Goal: Information Seeking & Learning: Learn about a topic

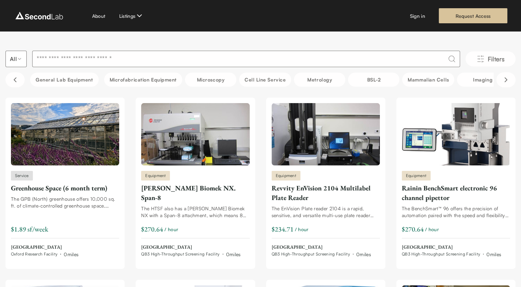
click at [155, 58] on input at bounding box center [246, 59] width 428 height 16
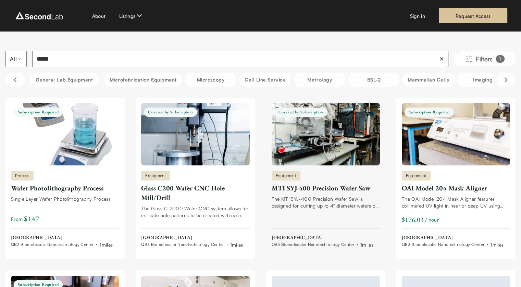
type input "*****"
click at [330, 186] on div "MTI SYJ-400 Precision Wafer Saw" at bounding box center [325, 188] width 108 height 10
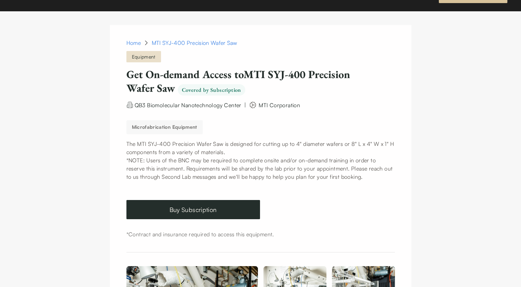
scroll to position [21, 0]
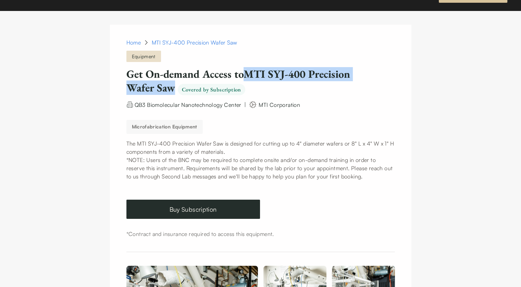
drag, startPoint x: 249, startPoint y: 74, endPoint x: 175, endPoint y: 90, distance: 76.3
click at [175, 90] on h1 "Get On-demand Access to MTI SYJ-400 Precision Wafer Saw Covered by Subscription" at bounding box center [242, 81] width 233 height 28
copy h1 "MTI SYJ-400 Precision Wafer Saw"
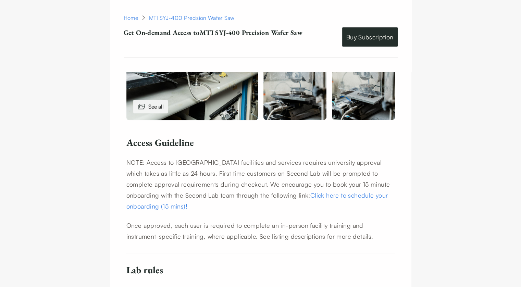
copy h1 "MTI SYJ-400 Precision Wafer Saw"
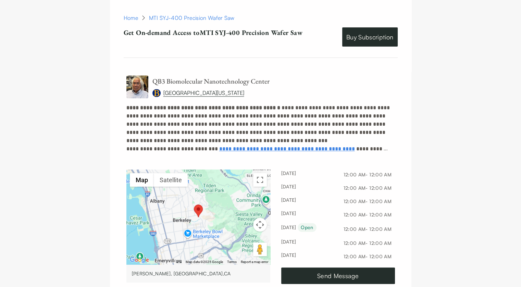
scroll to position [668, 0]
